Goal: Task Accomplishment & Management: Manage account settings

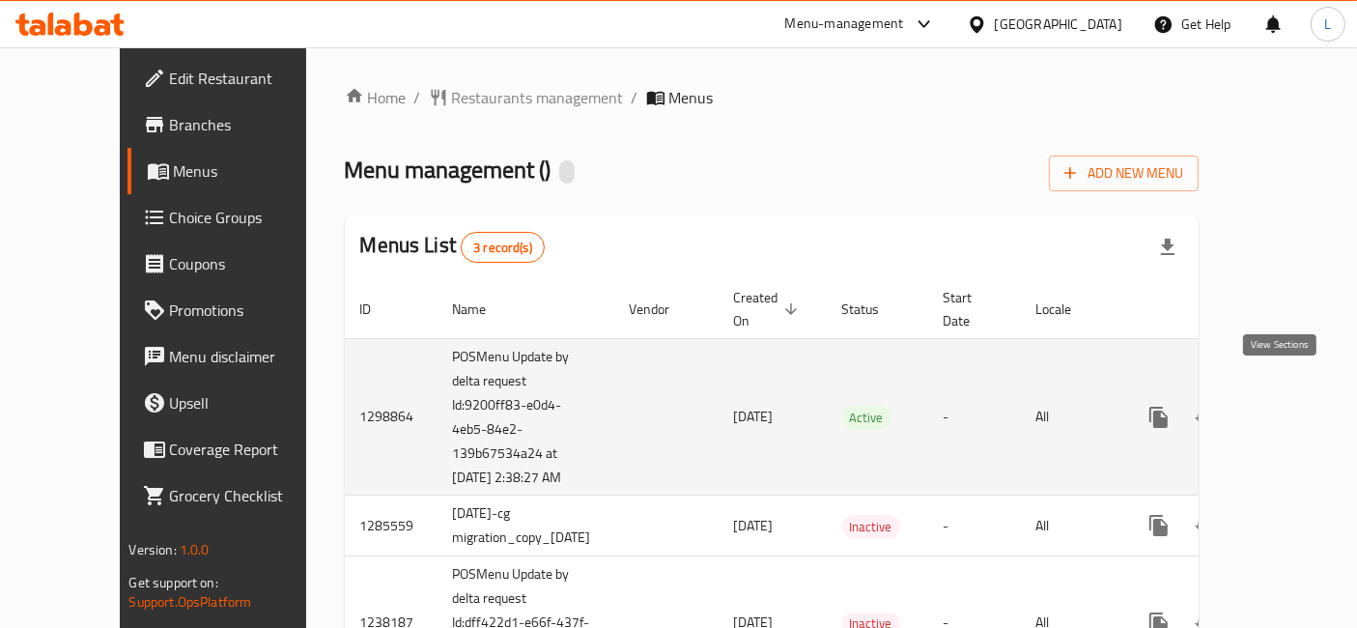
click at [1287, 406] on icon "enhanced table" at bounding box center [1298, 417] width 23 height 23
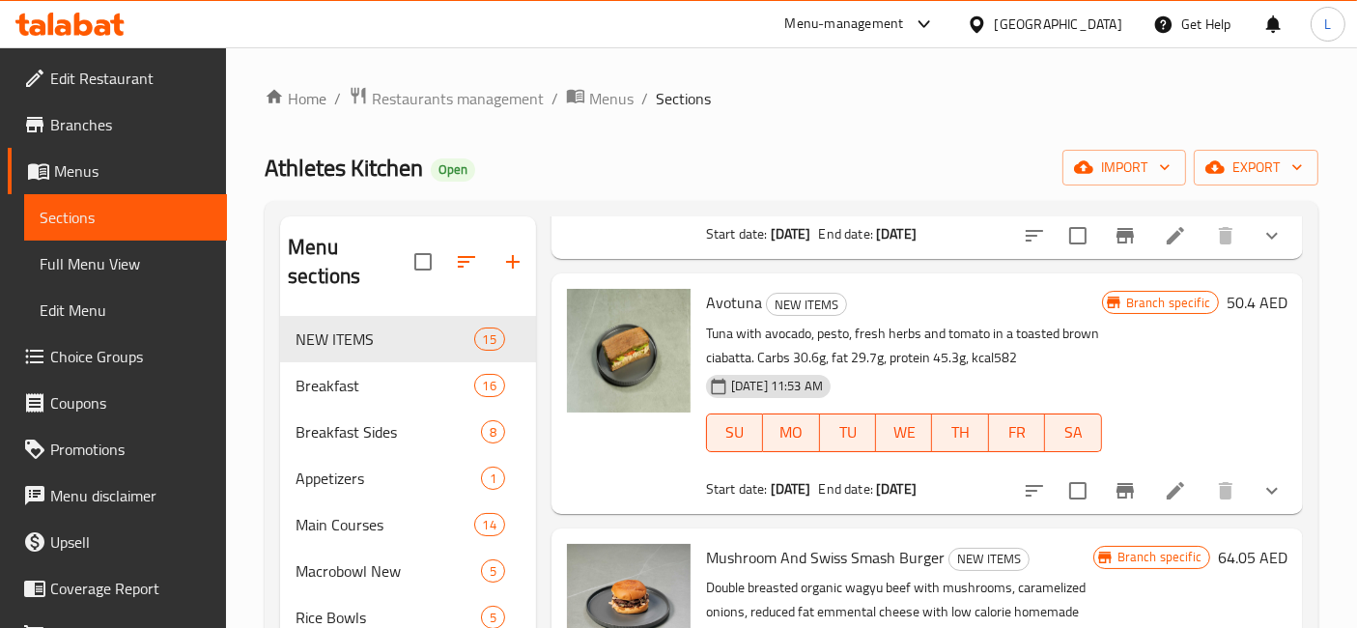
scroll to position [3576, 0]
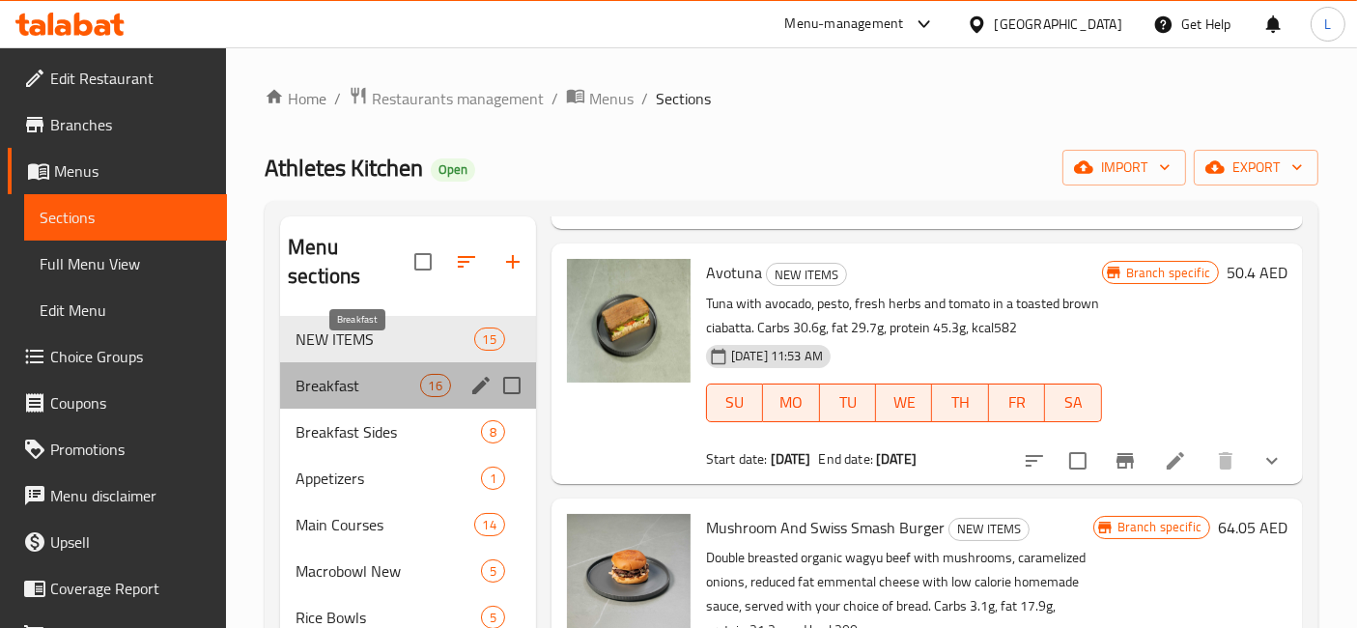
click at [348, 374] on span "Breakfast" at bounding box center [358, 385] width 124 height 23
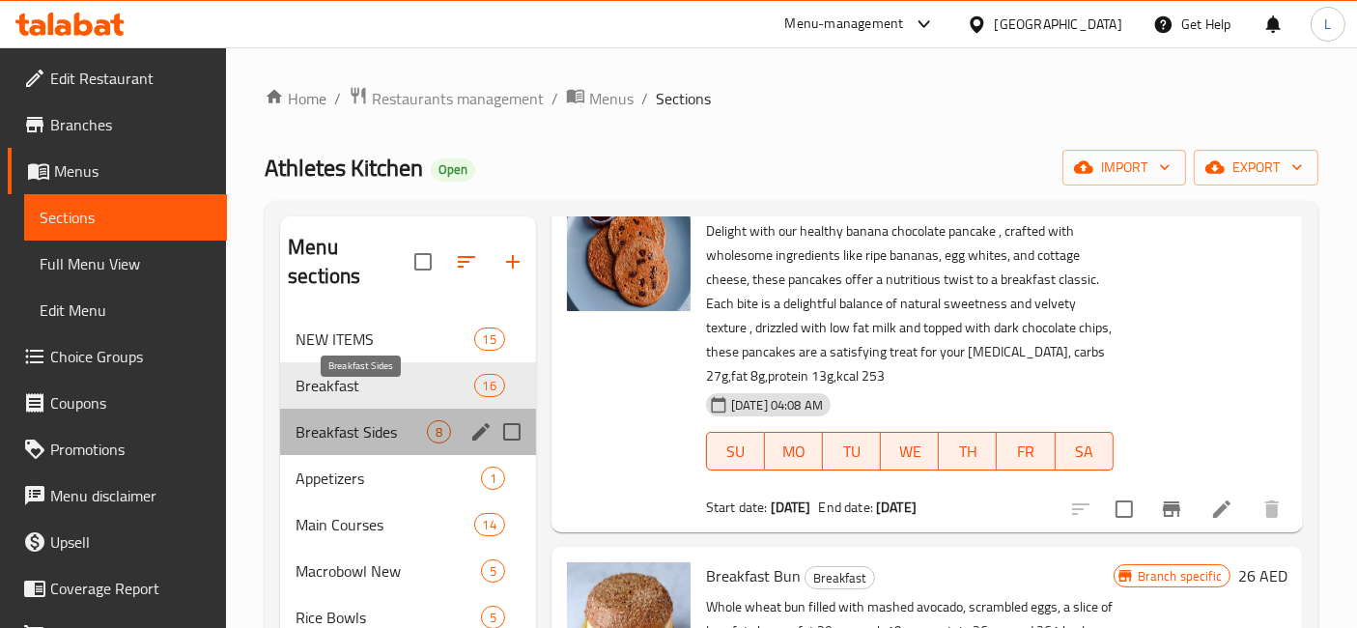
click at [356, 420] on span "Breakfast Sides" at bounding box center [361, 431] width 131 height 23
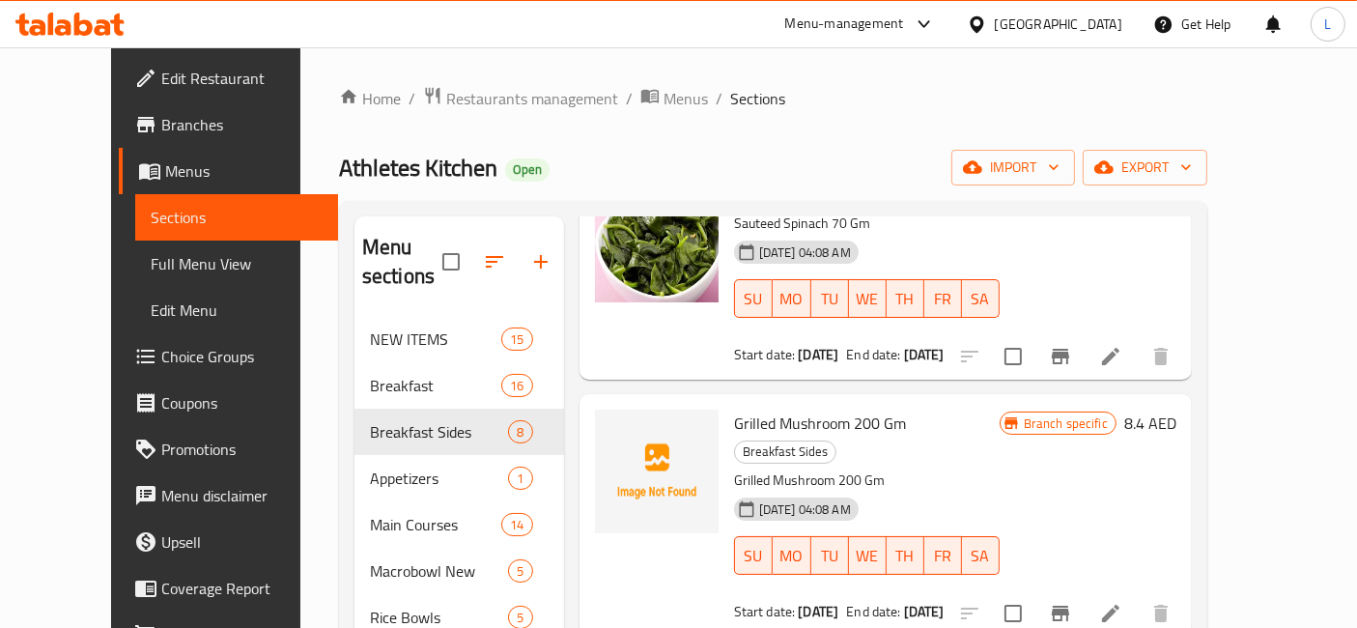
scroll to position [643, 0]
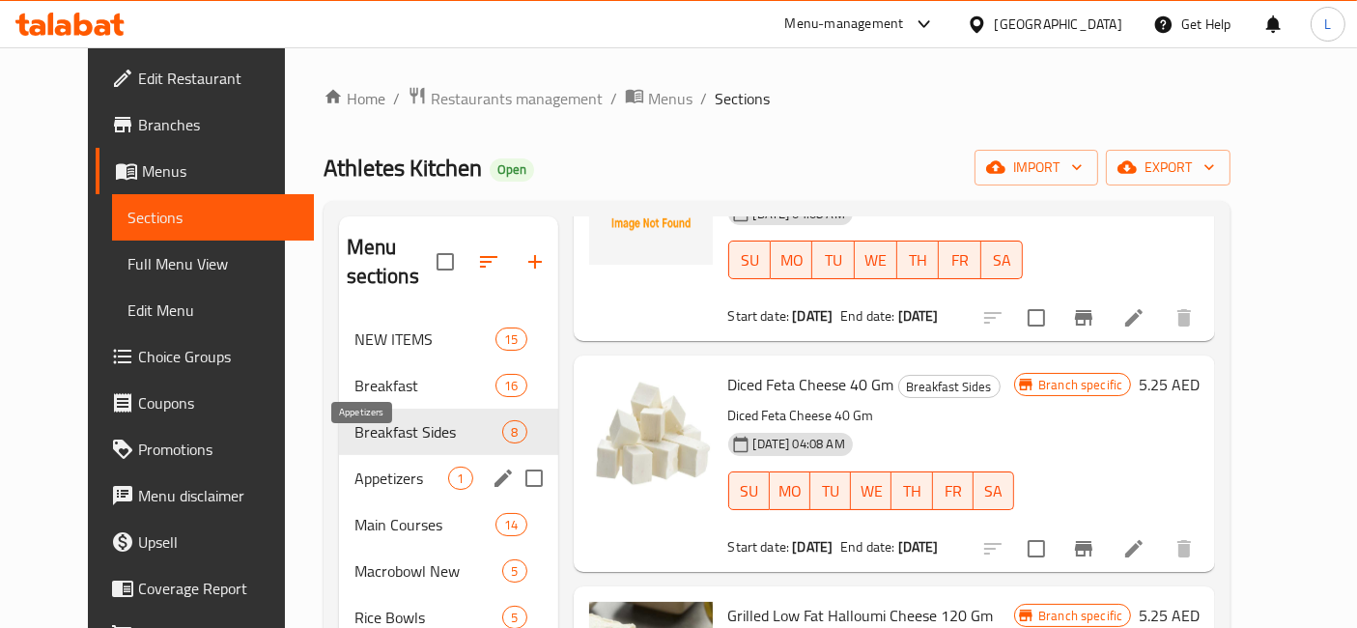
click at [355, 467] on span "Appetizers" at bounding box center [402, 478] width 95 height 23
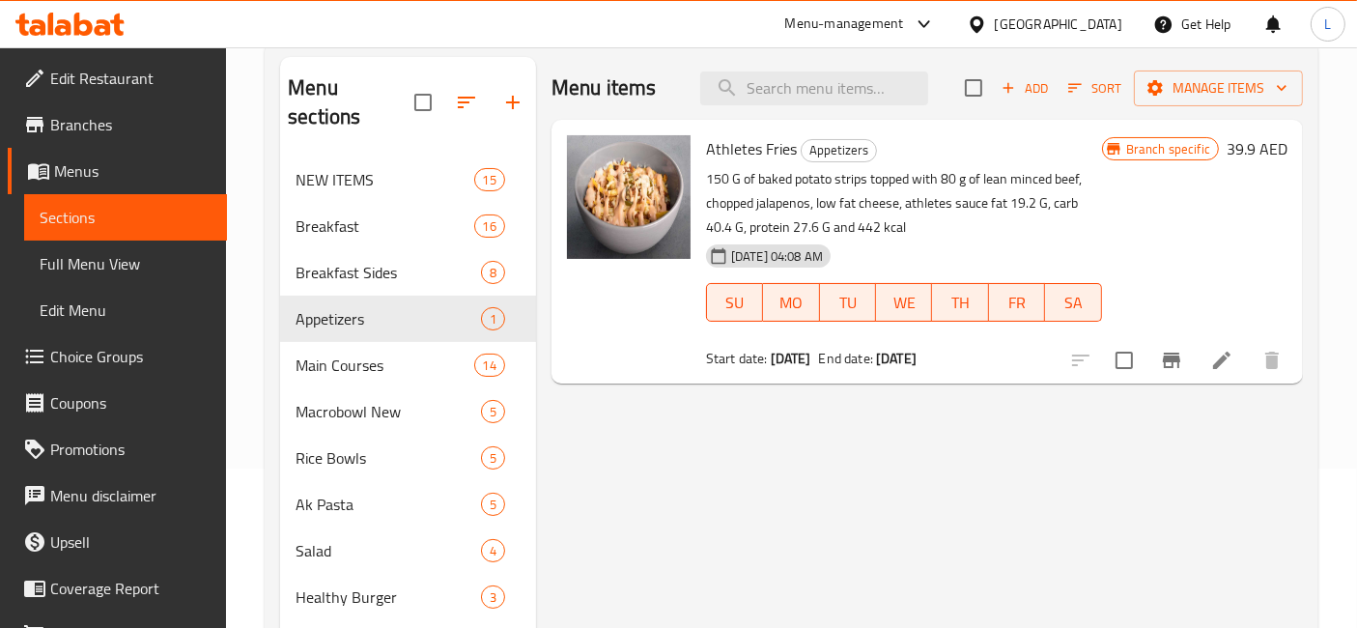
scroll to position [429, 0]
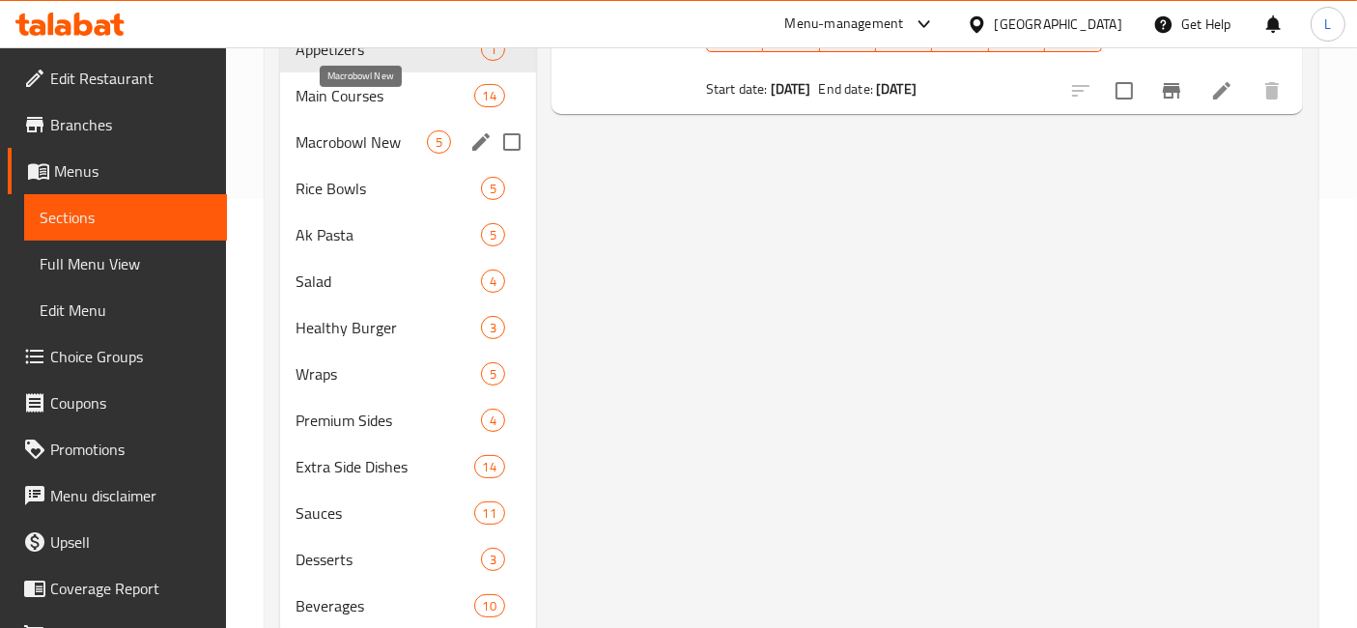
click at [342, 130] on span "Macrobowl New" at bounding box center [361, 141] width 131 height 23
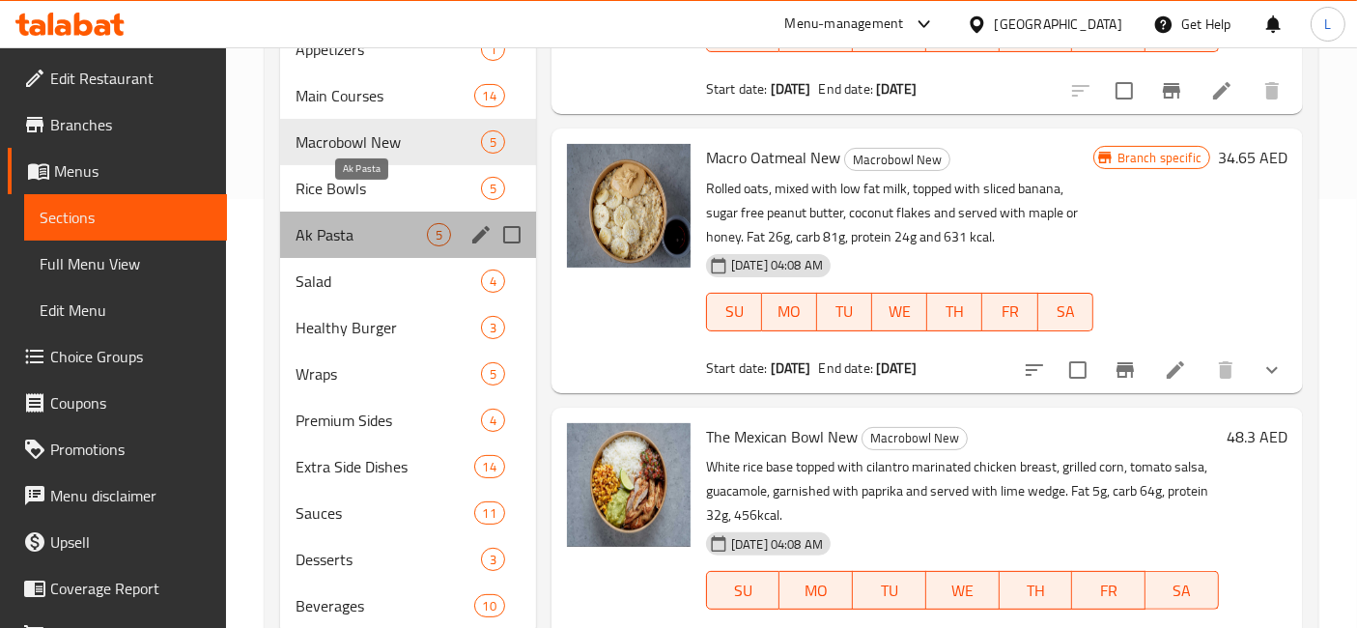
click at [330, 223] on span "Ak Pasta" at bounding box center [361, 234] width 131 height 23
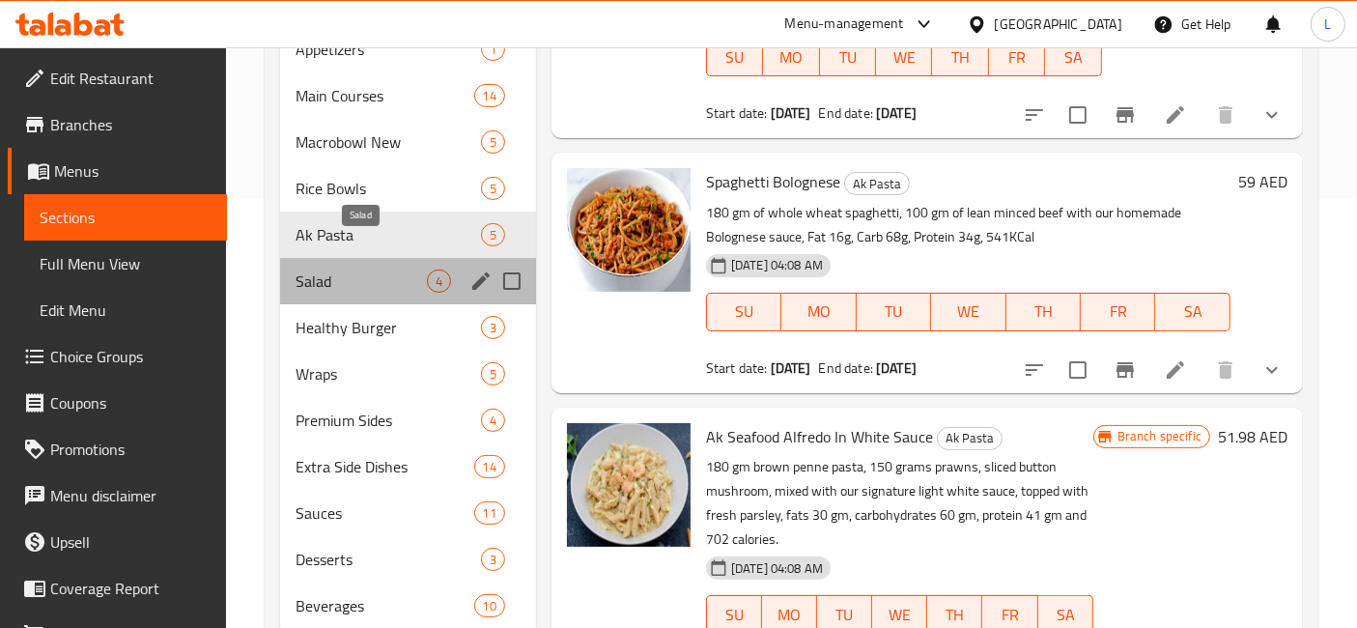
click at [351, 270] on span "Salad" at bounding box center [361, 281] width 131 height 23
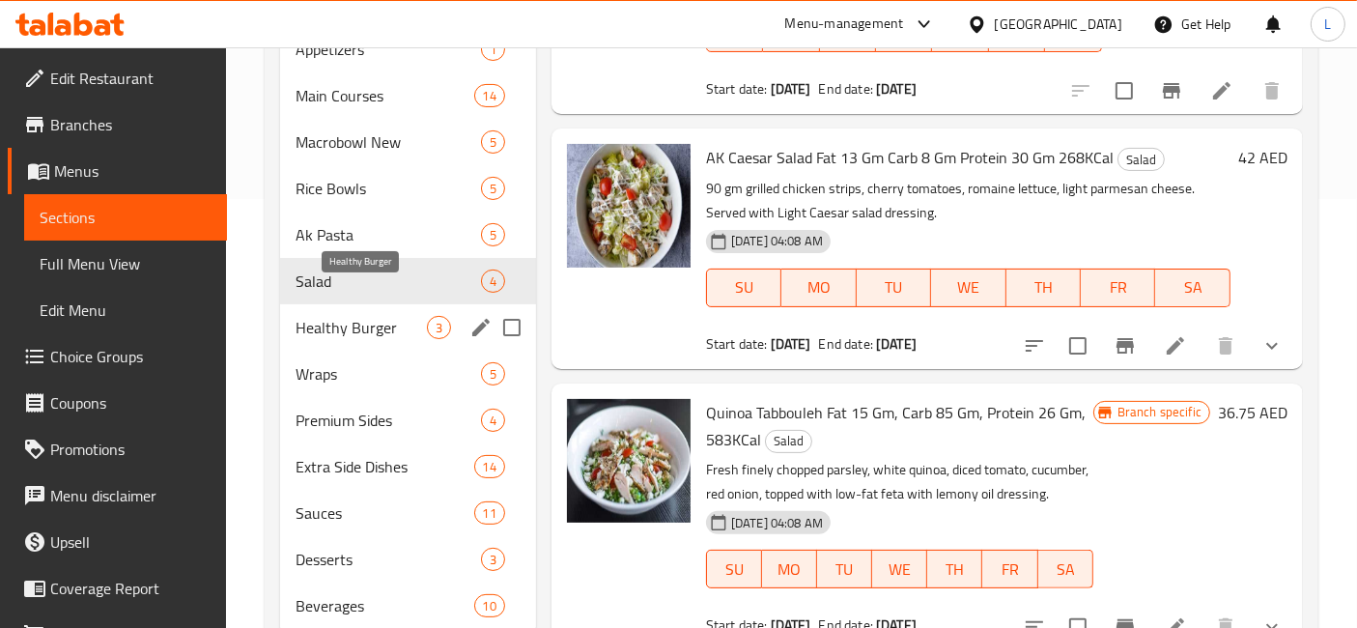
click at [344, 316] on span "Healthy Burger" at bounding box center [361, 327] width 131 height 23
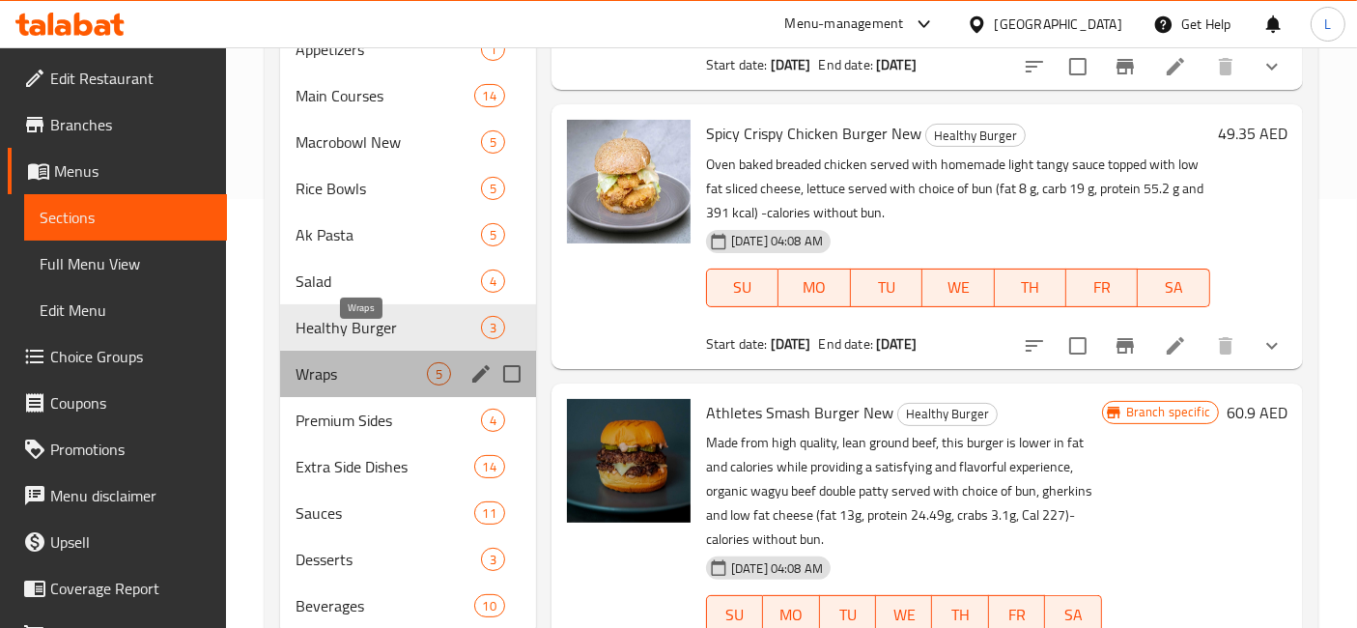
click at [324, 362] on span "Wraps" at bounding box center [361, 373] width 131 height 23
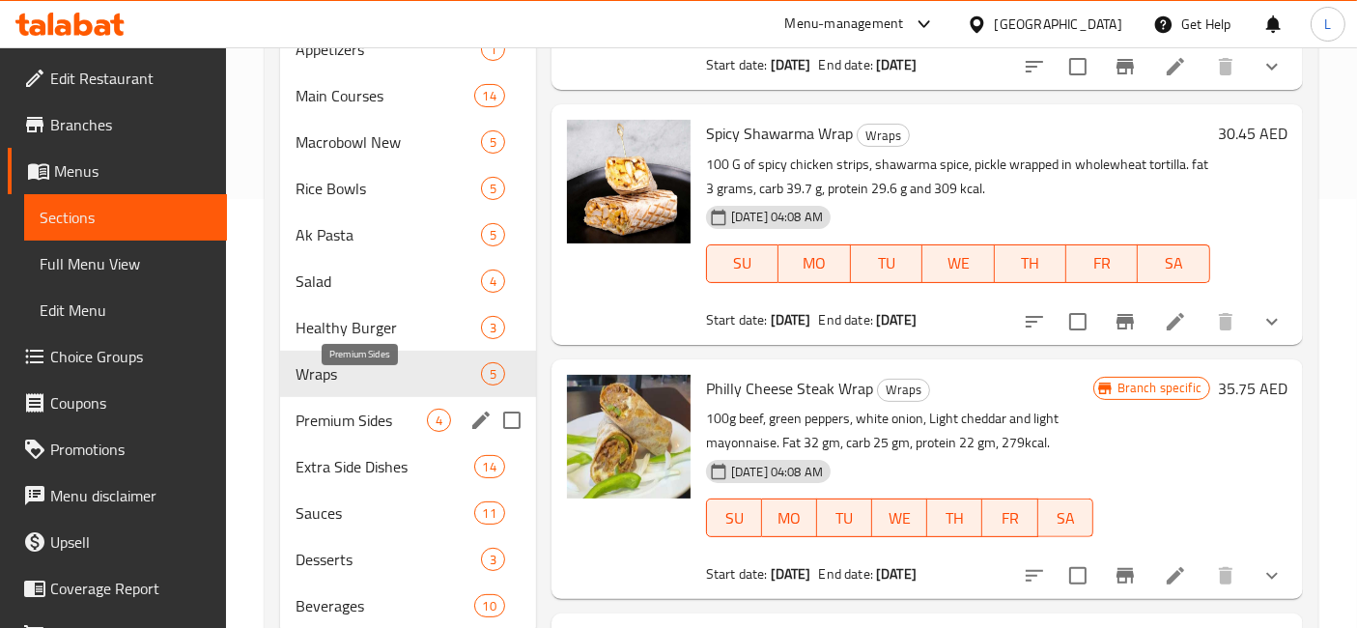
click at [334, 409] on span "Premium Sides" at bounding box center [361, 420] width 131 height 23
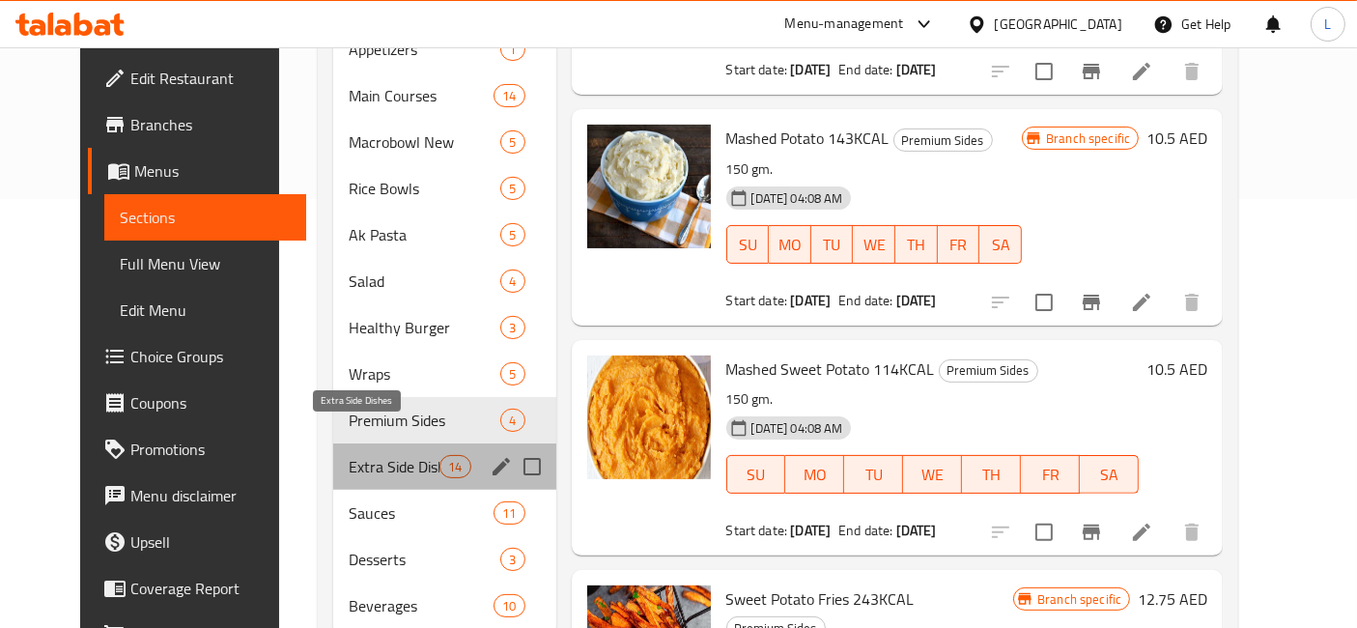
click at [350, 455] on span "Extra Side Dishes" at bounding box center [394, 466] width 91 height 23
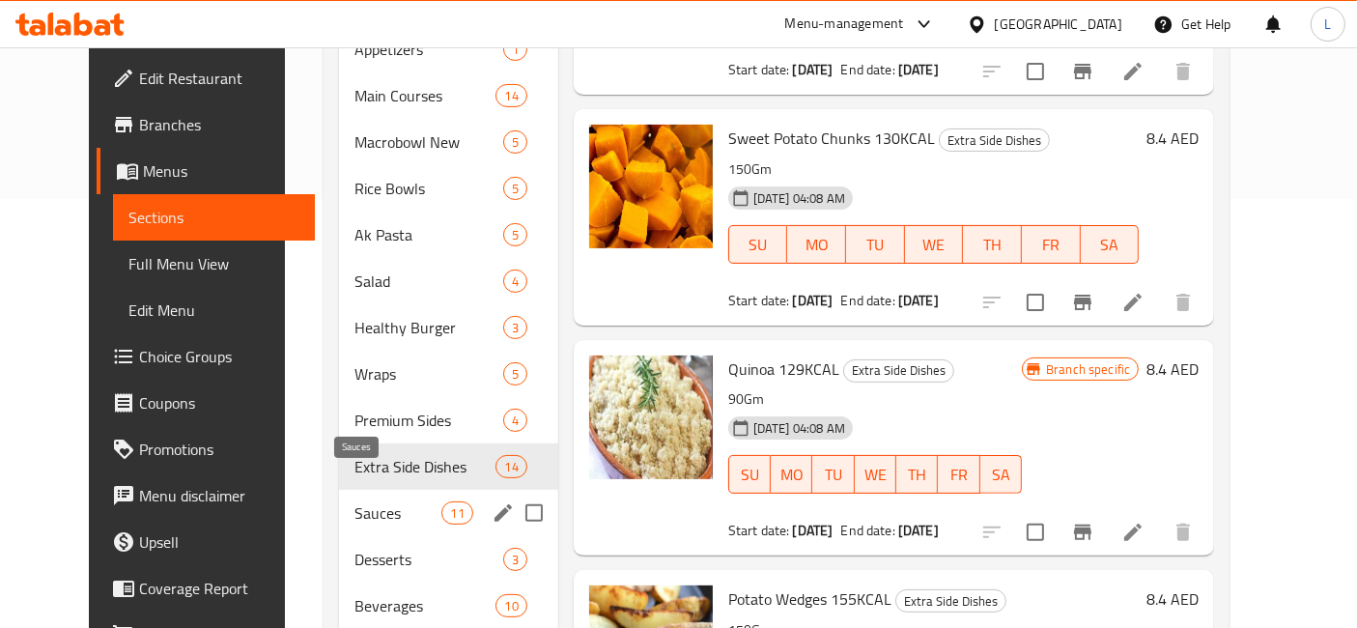
click at [355, 501] on span "Sauces" at bounding box center [398, 512] width 87 height 23
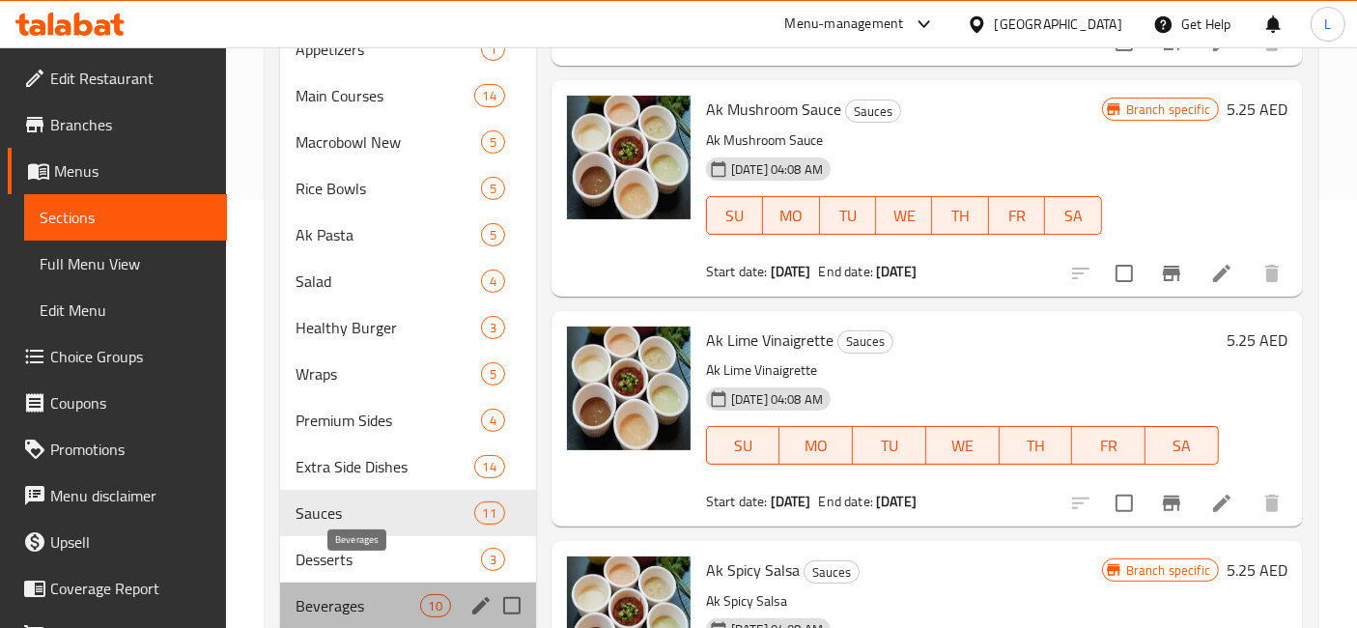
click at [329, 594] on span "Beverages" at bounding box center [358, 605] width 124 height 23
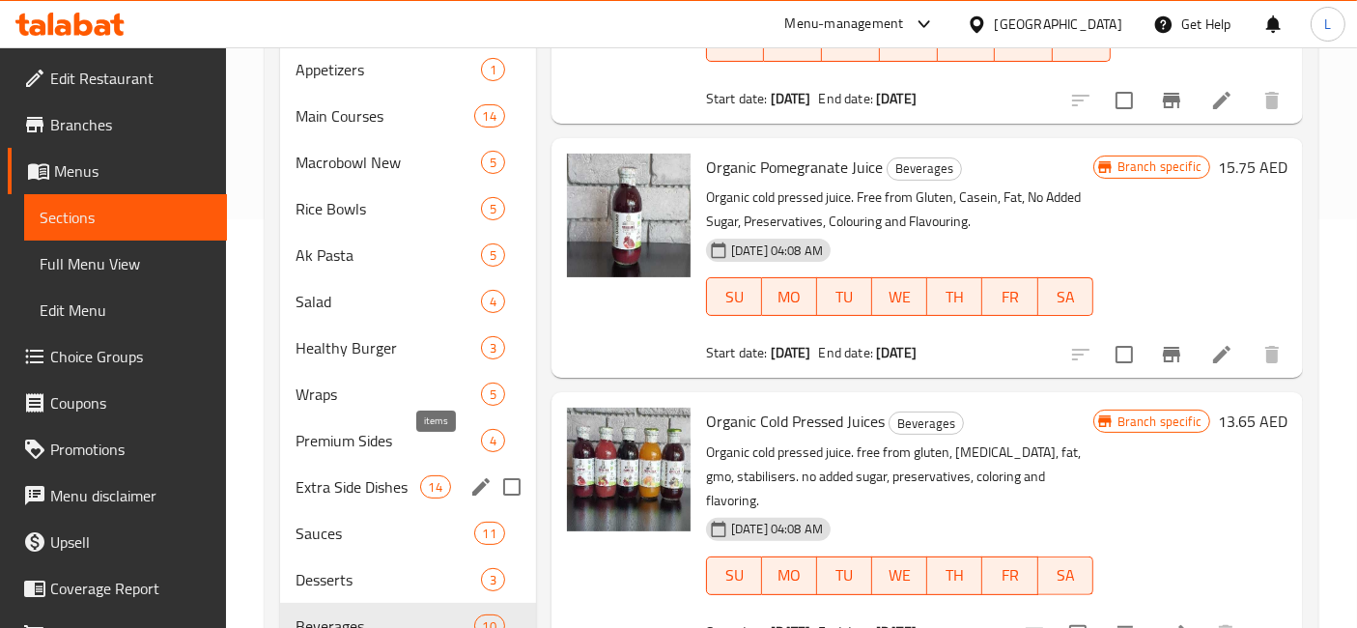
scroll to position [461, 0]
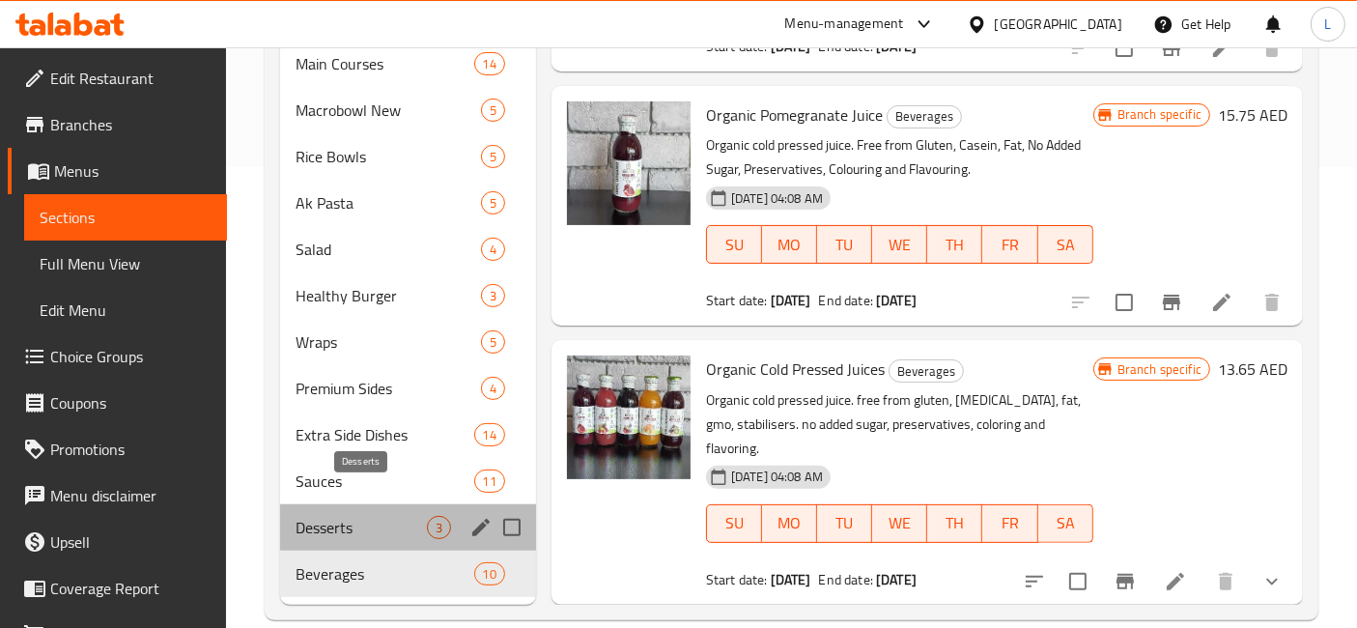
click at [352, 516] on span "Desserts" at bounding box center [361, 527] width 131 height 23
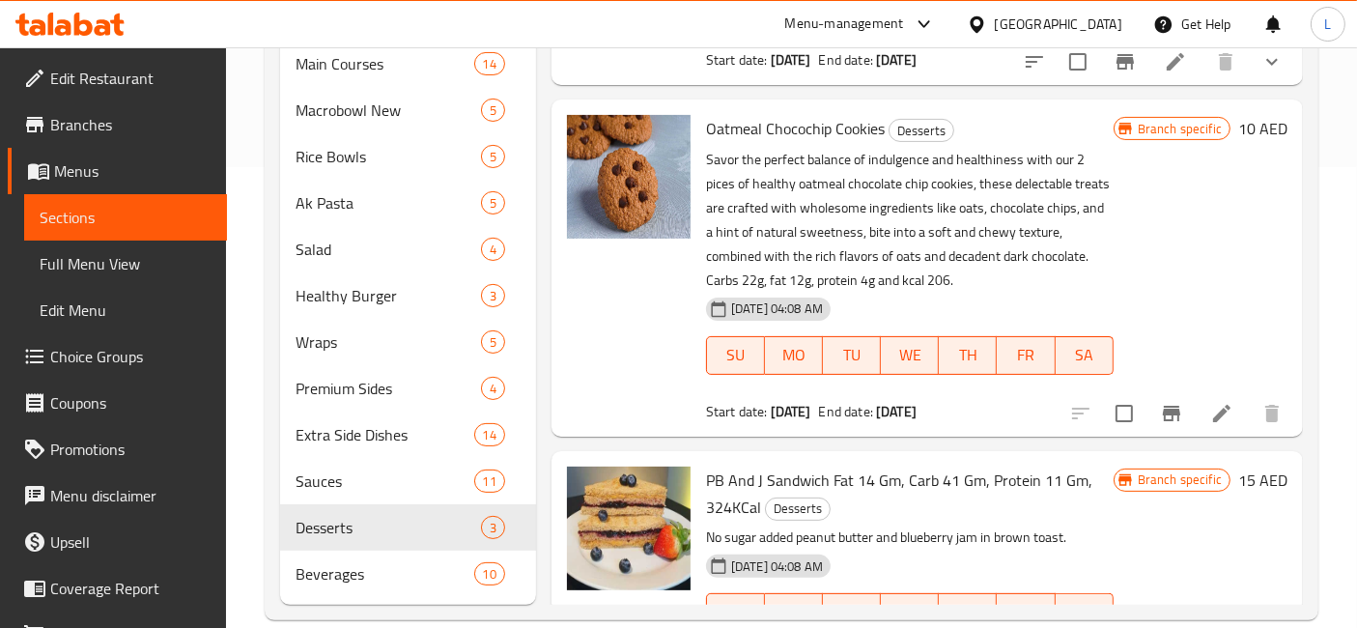
scroll to position [118, 0]
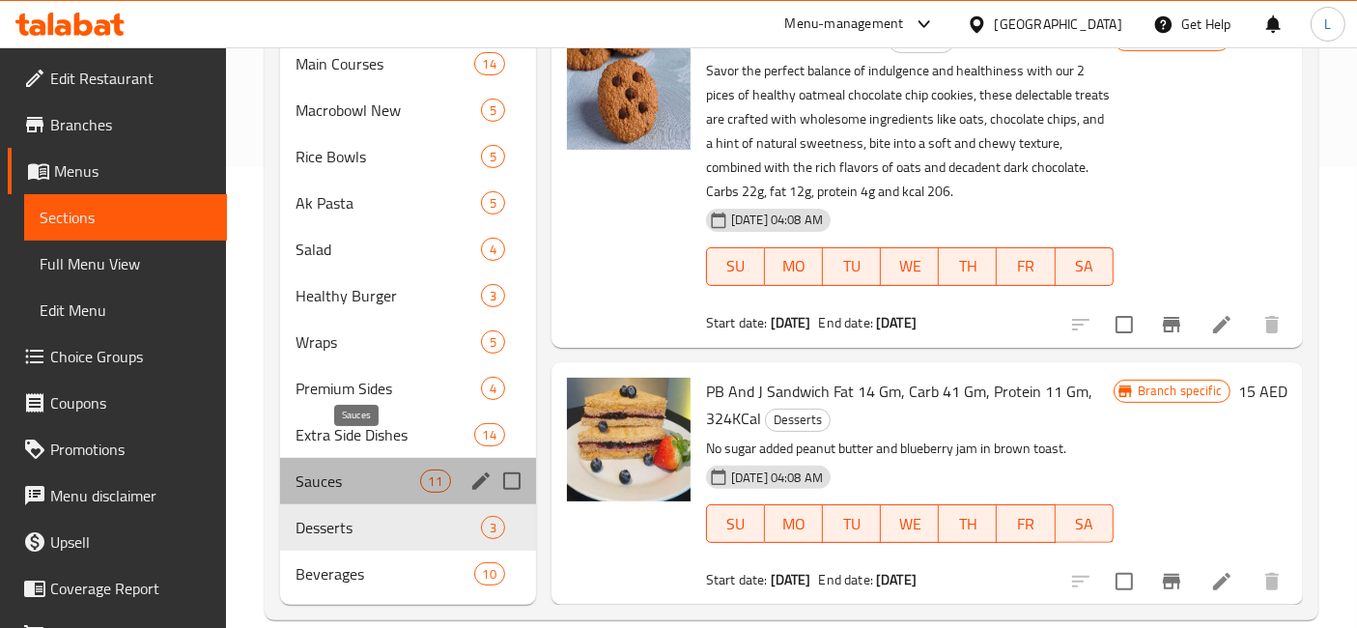
click at [311, 469] on span "Sauces" at bounding box center [358, 480] width 124 height 23
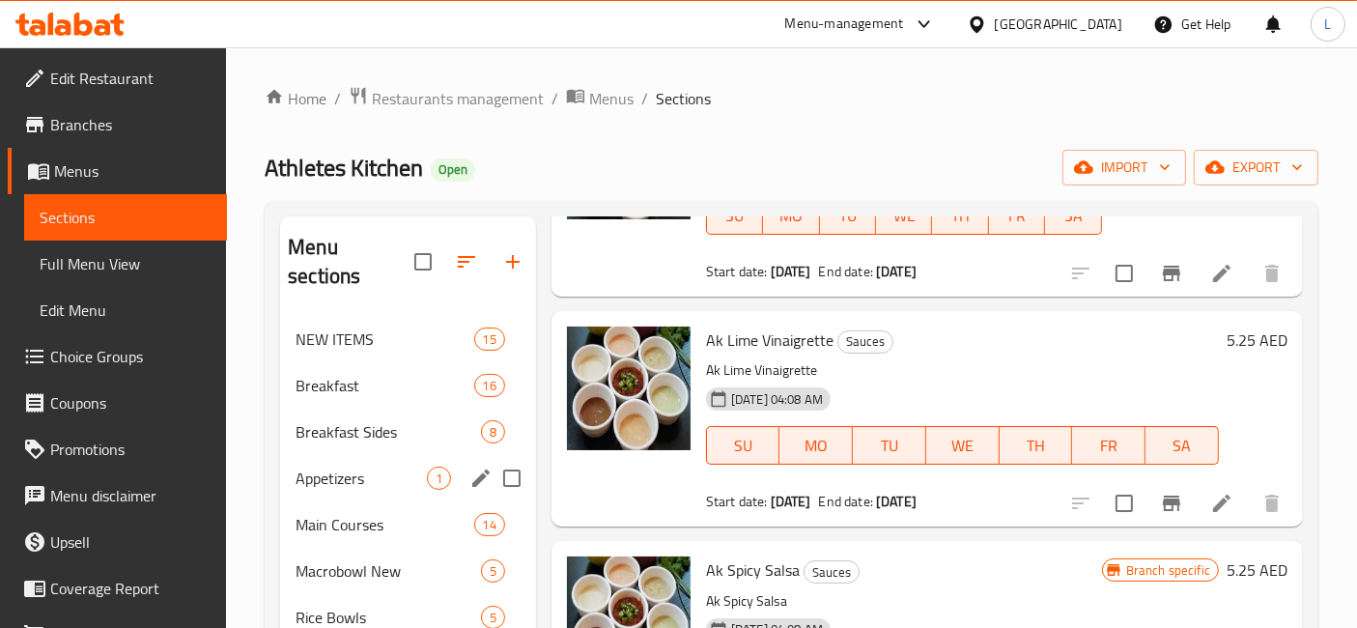
scroll to position [429, 0]
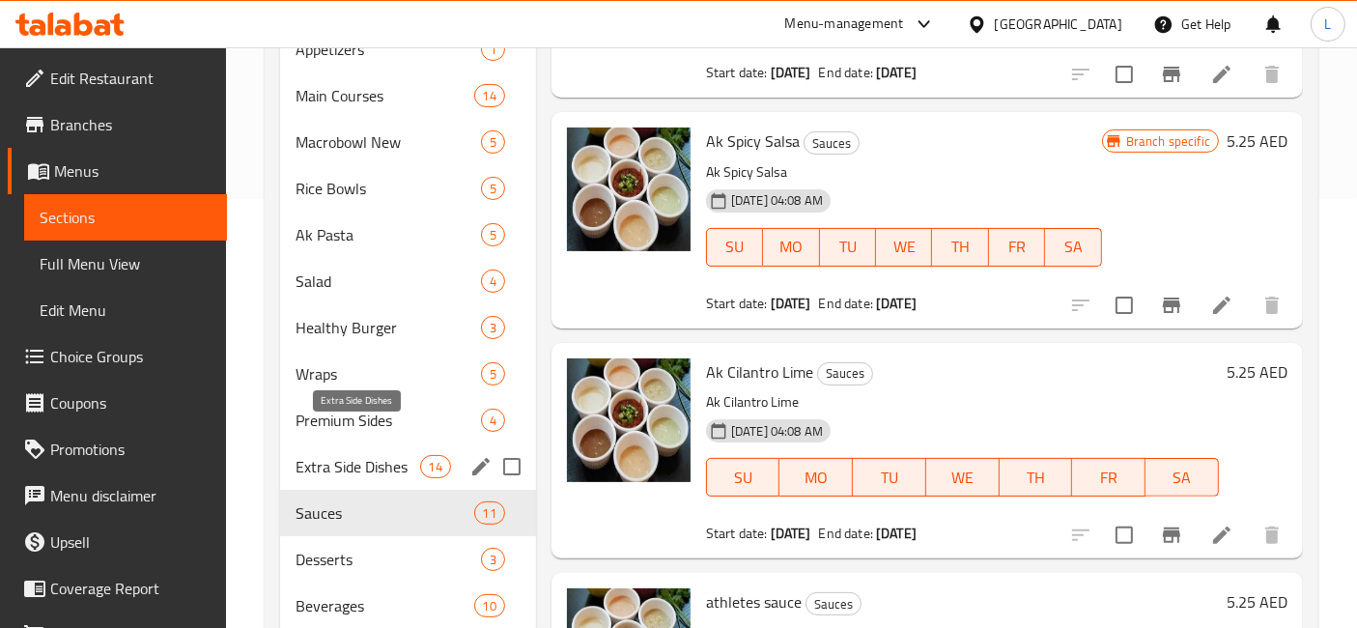
click at [357, 455] on span "Extra Side Dishes" at bounding box center [358, 466] width 124 height 23
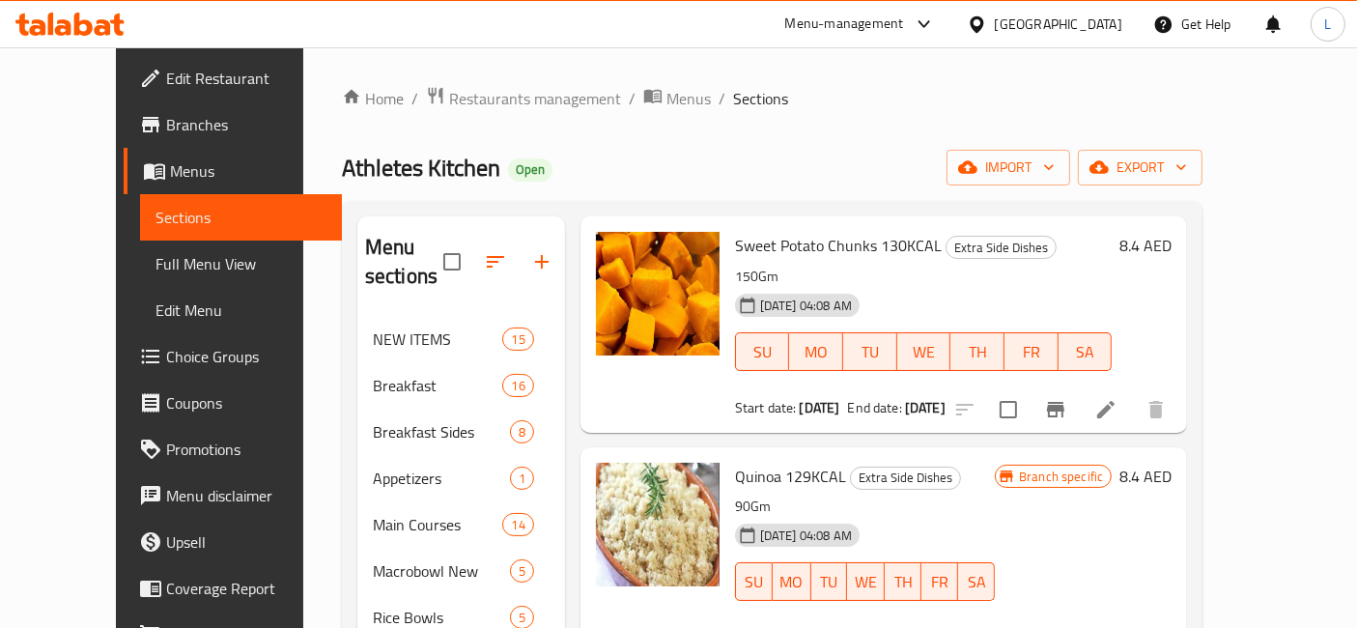
click at [166, 125] on span "Branches" at bounding box center [246, 124] width 161 height 23
